Goal: Check status: Check status

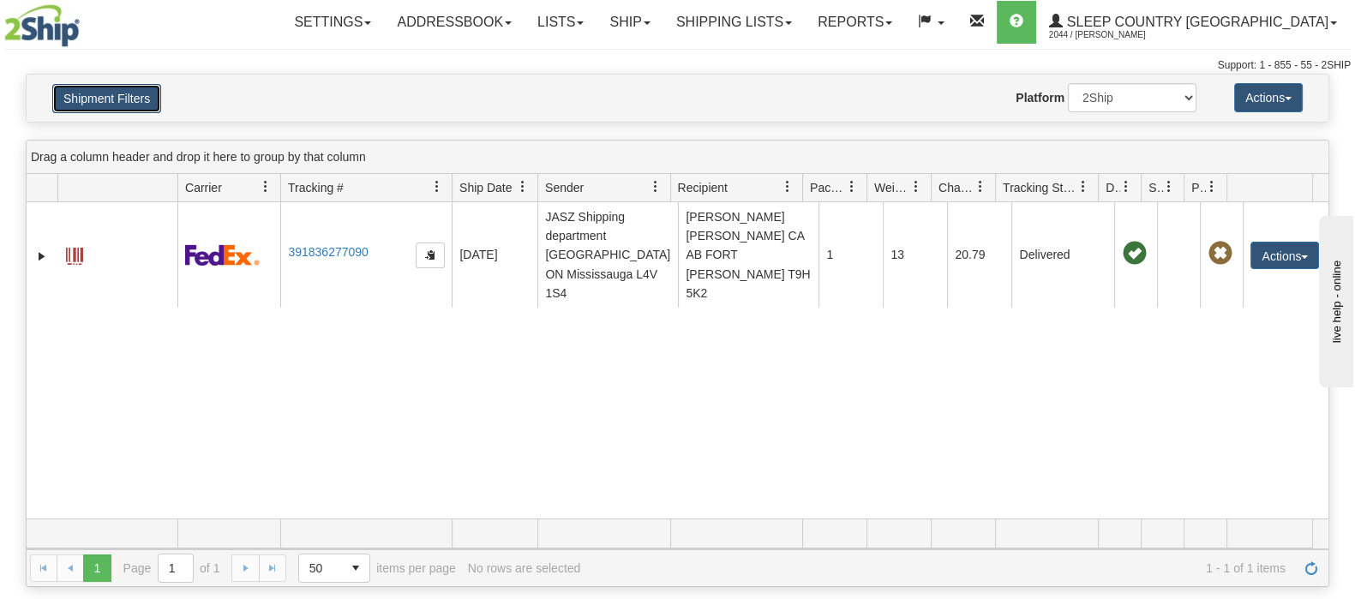
click at [143, 95] on button "Shipment Filters" at bounding box center [106, 98] width 109 height 29
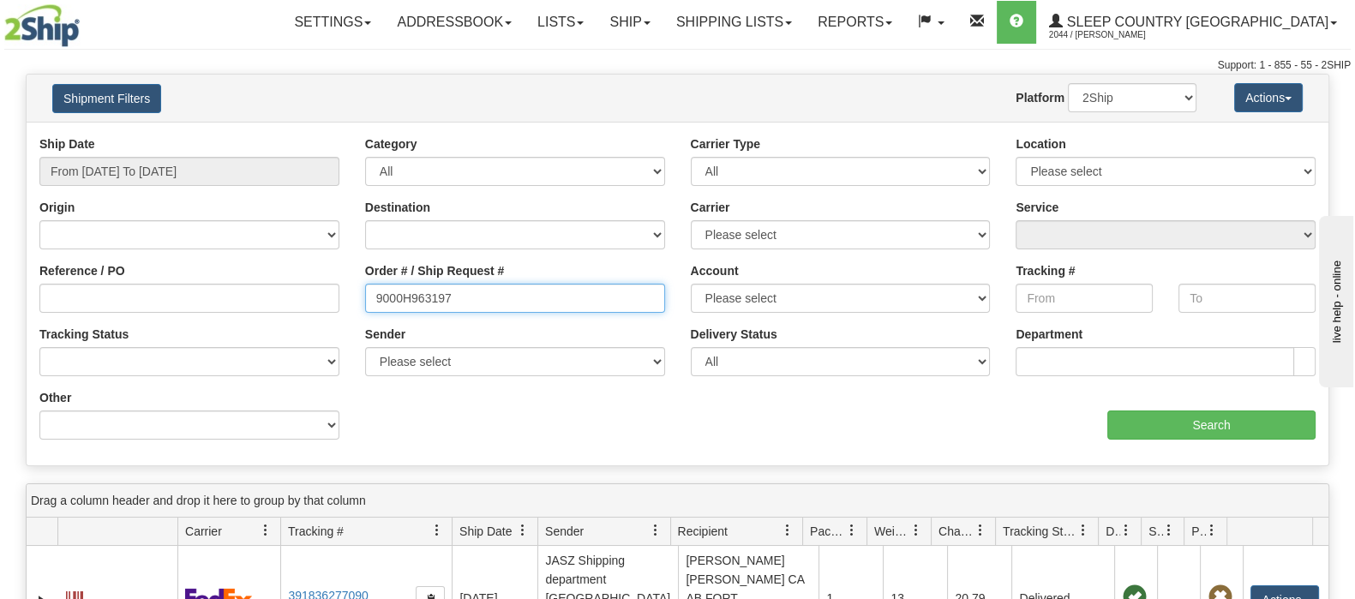
drag, startPoint x: 320, startPoint y: 290, endPoint x: 314, endPoint y: 312, distance: 22.2
click at [278, 135] on div "Reference / PO Order # / Ship Request # 9000H963197 Account Please select [GEOG…" at bounding box center [678, 135] width 1302 height 0
paste input "2H828034"
type input "9002H828034"
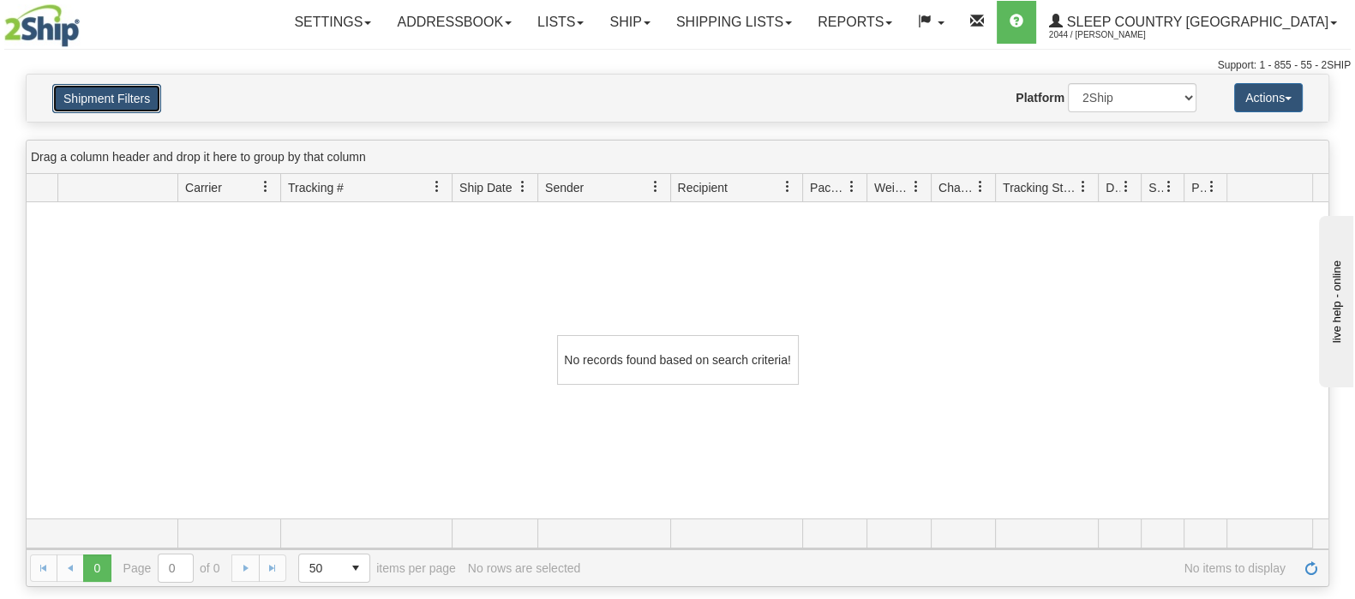
click at [129, 87] on button "Shipment Filters" at bounding box center [106, 98] width 109 height 29
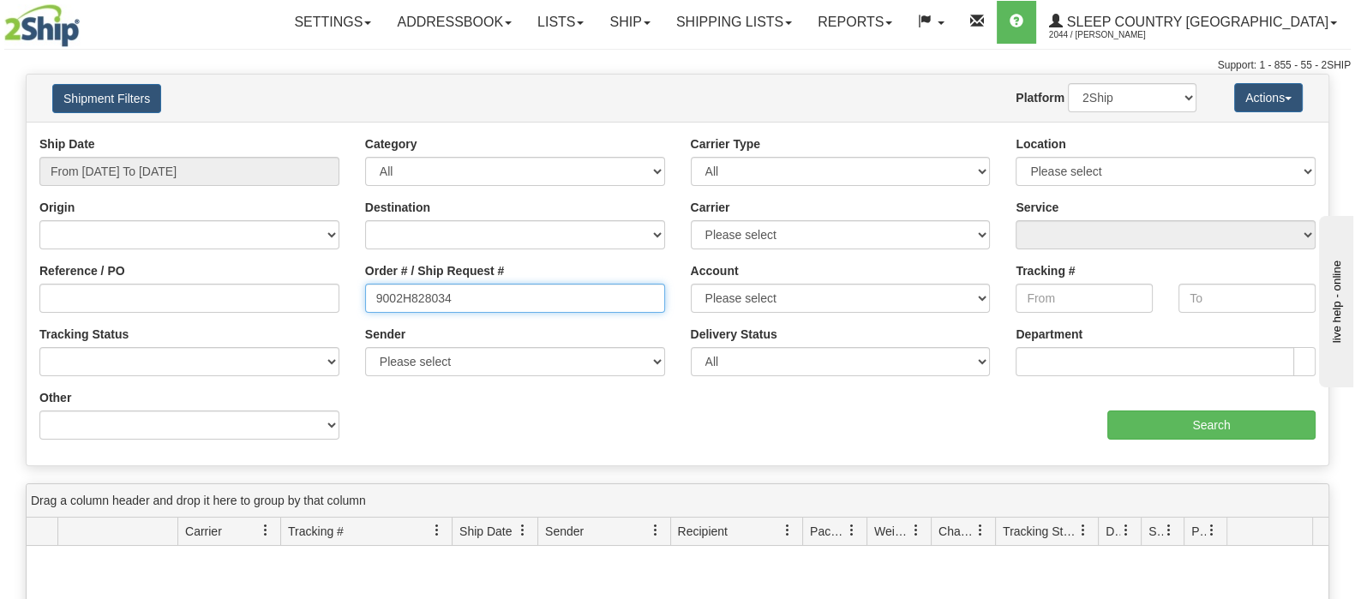
drag, startPoint x: 487, startPoint y: 303, endPoint x: 361, endPoint y: 302, distance: 126.0
click at [361, 302] on div "Order # / Ship Request # 9002H828034" at bounding box center [515, 293] width 326 height 63
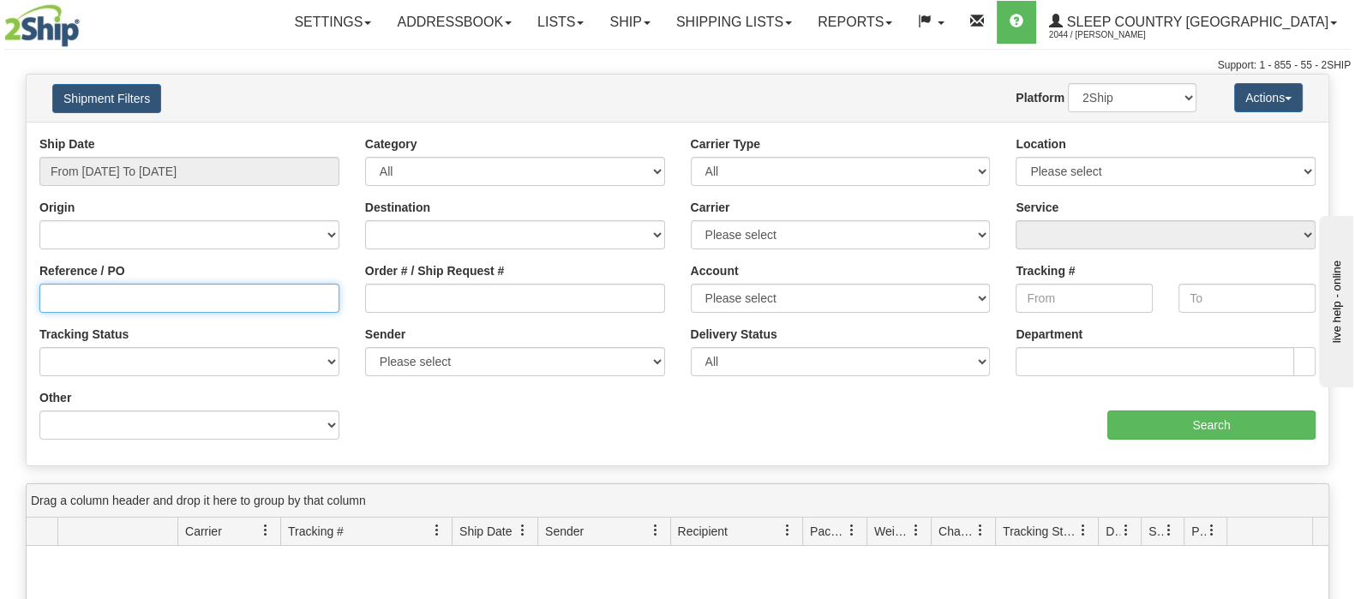
click at [234, 307] on input "Reference / PO" at bounding box center [189, 298] width 300 height 29
paste input "9002H828034"
type input "9002H828034"
